Goal: Task Accomplishment & Management: Manage account settings

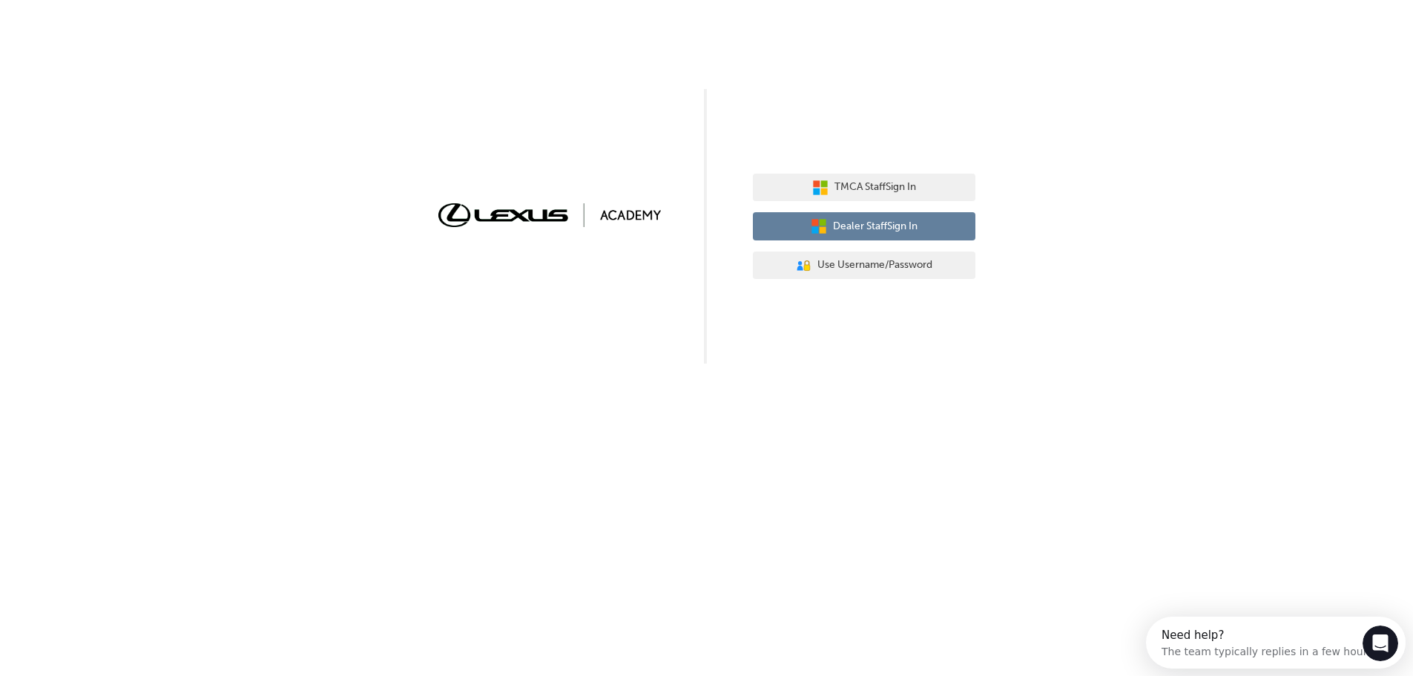
click at [870, 224] on span "Dealer Staff Sign In" at bounding box center [875, 226] width 85 height 17
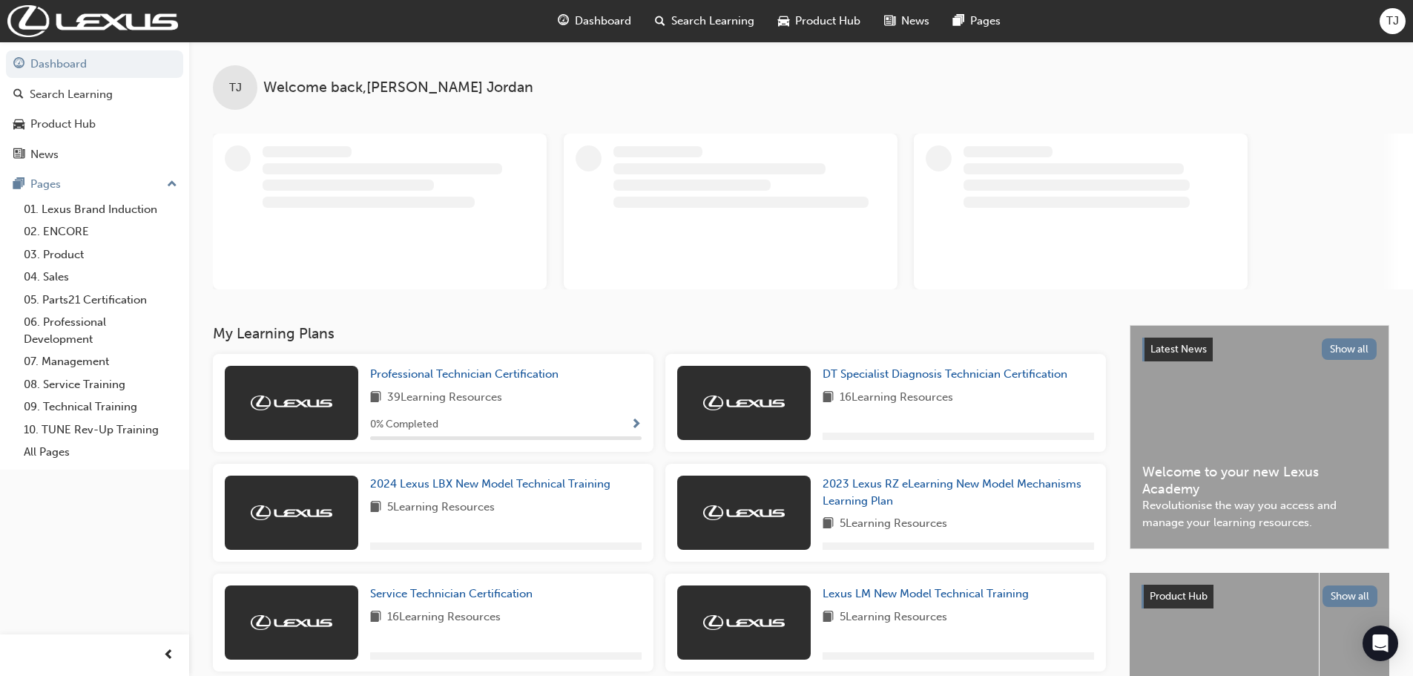
click at [1396, 19] on span "TJ" at bounding box center [1393, 21] width 13 height 17
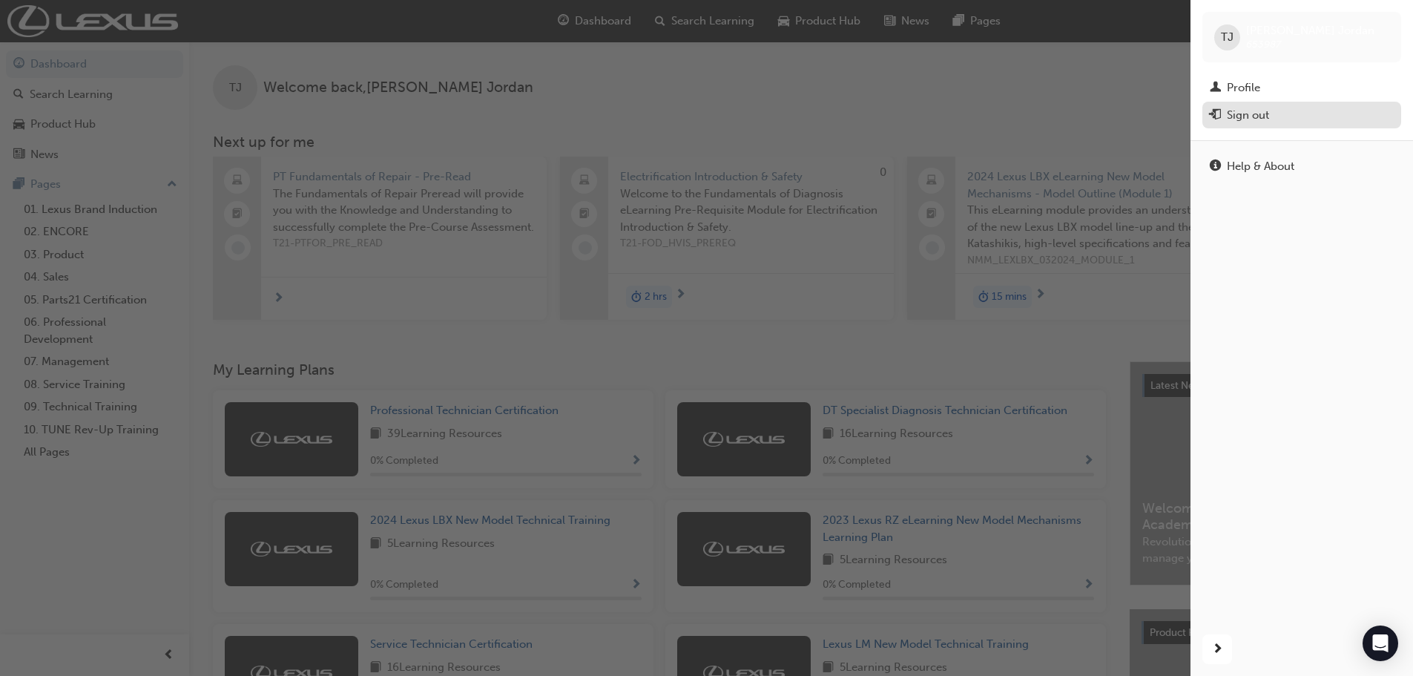
click at [1246, 117] on div "Sign out" at bounding box center [1248, 115] width 42 height 17
